Goal: Information Seeking & Learning: Check status

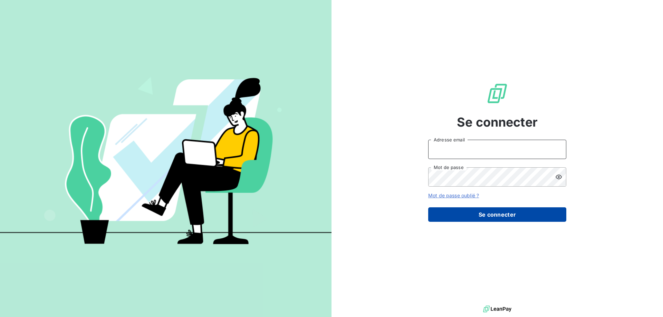
type input "[PERSON_NAME][EMAIL_ADDRESS][PERSON_NAME][DOMAIN_NAME]"
click at [498, 214] on button "Se connecter" at bounding box center [497, 215] width 138 height 15
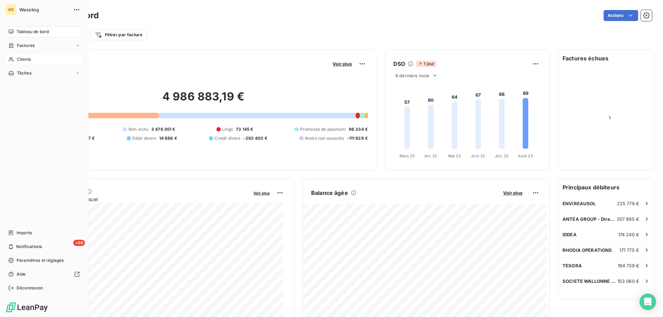
click at [27, 57] on span "Clients" at bounding box center [24, 59] width 14 height 6
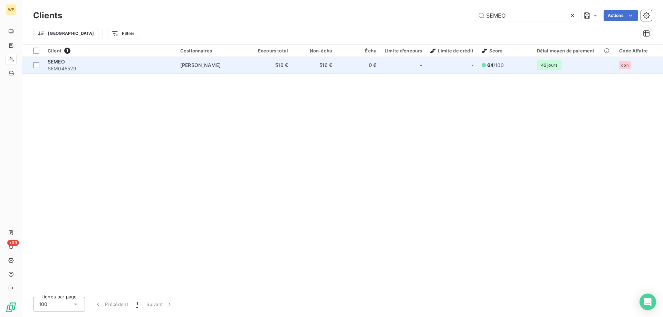
type input "SEMEO"
click at [322, 65] on td "516 €" at bounding box center [314, 65] width 44 height 17
